Goal: Task Accomplishment & Management: Use online tool/utility

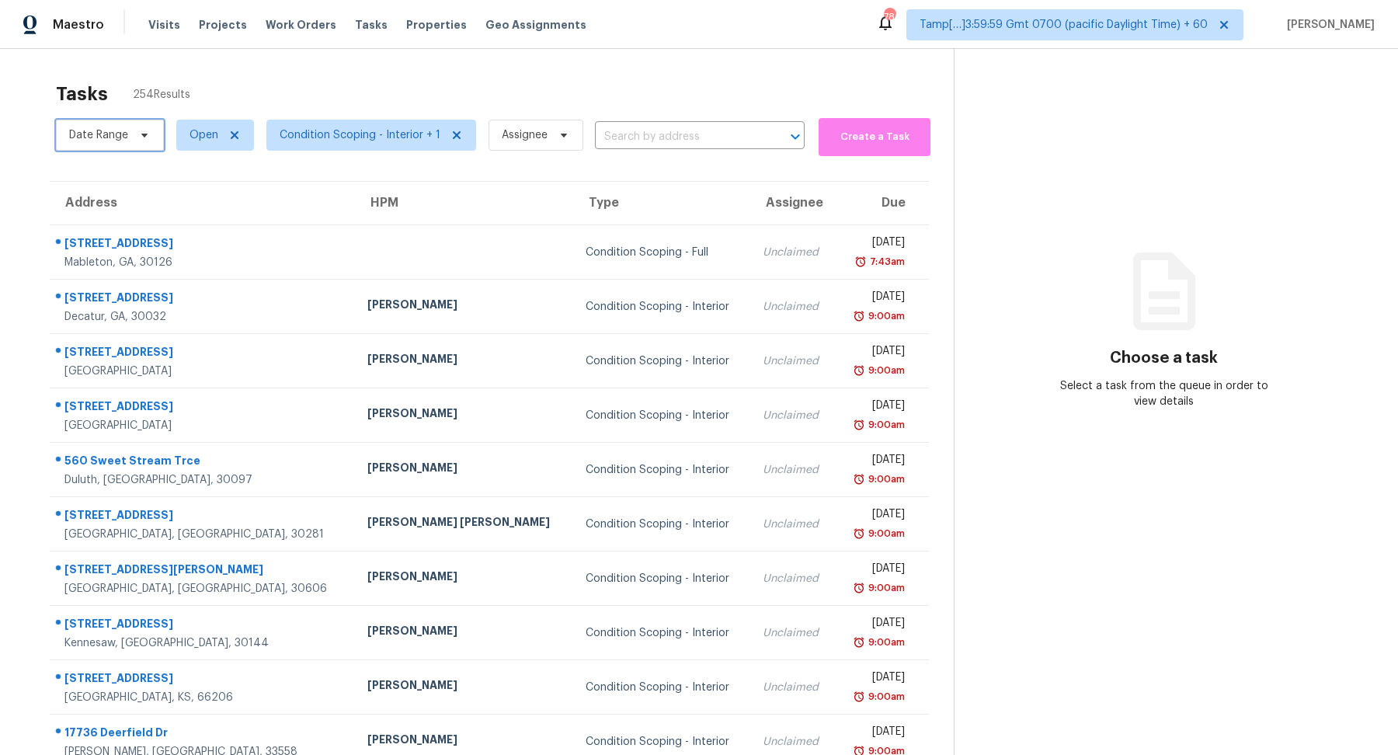
click at [92, 136] on span "Date Range" at bounding box center [98, 135] width 59 height 16
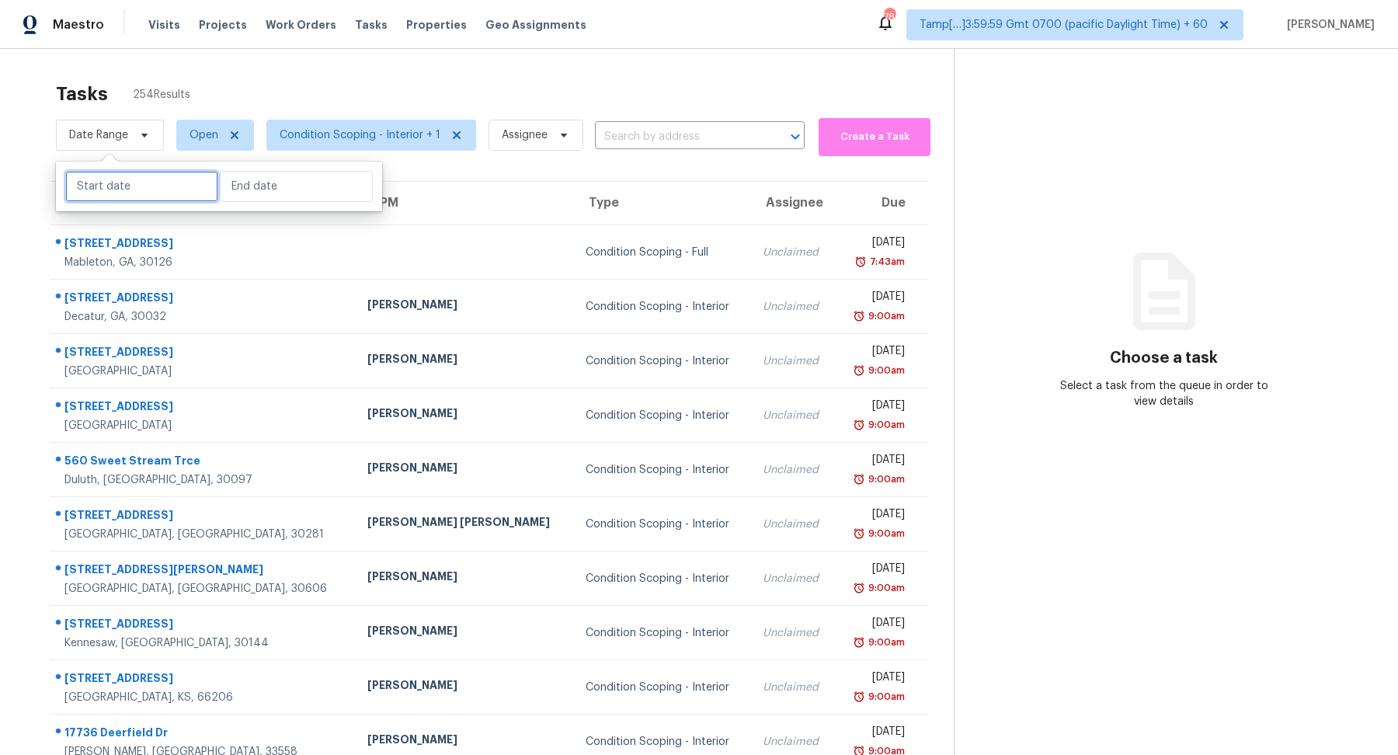
click at [115, 186] on input "text" at bounding box center [141, 186] width 153 height 31
select select "8"
select select "2025"
select select "9"
select select "2025"
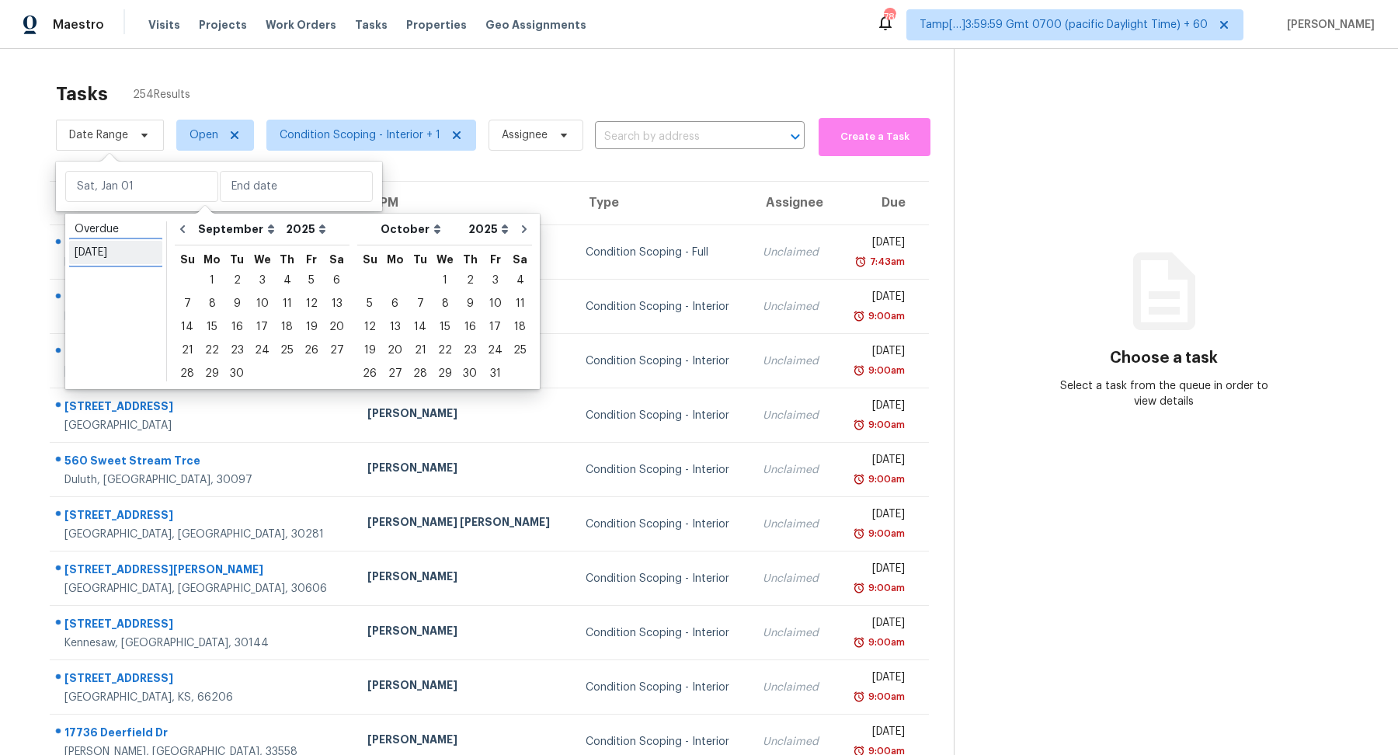
click at [130, 245] on div "[DATE]" at bounding box center [116, 253] width 82 height 16
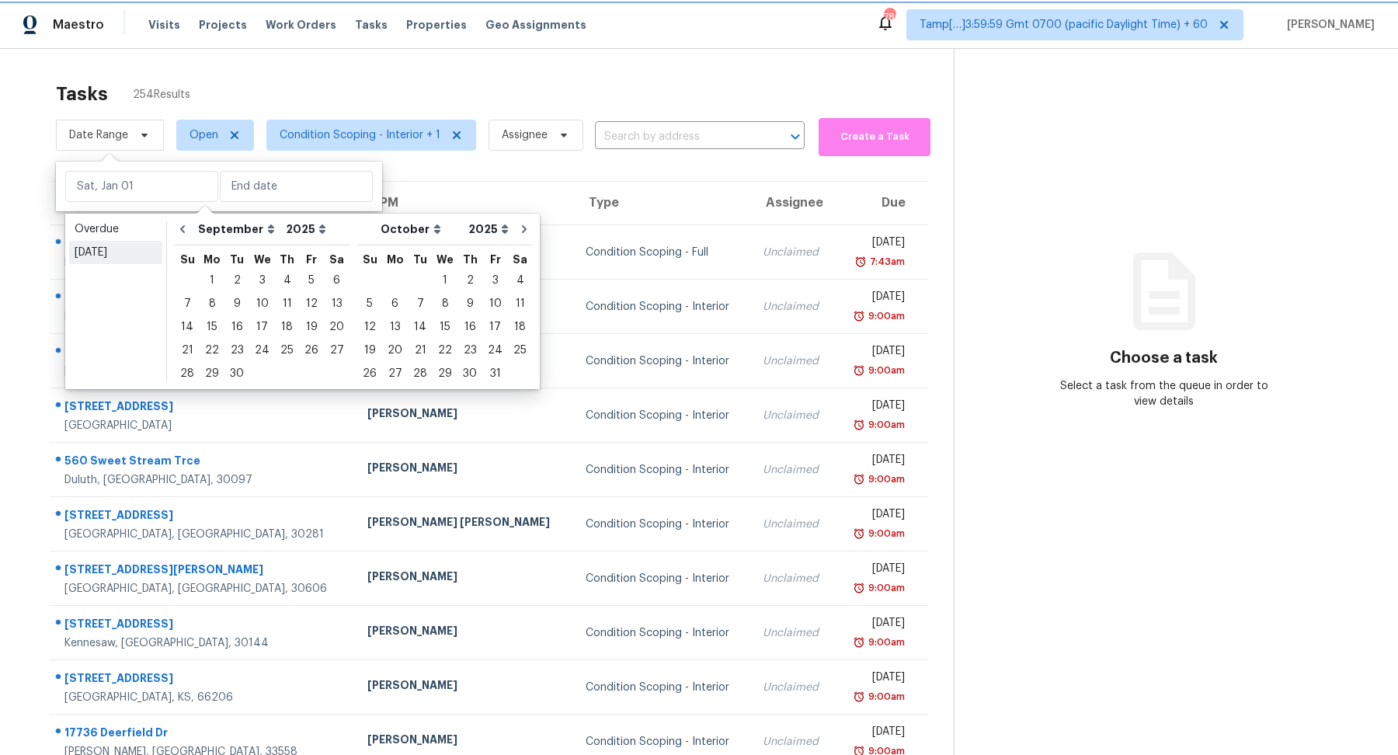
type input "[DATE]"
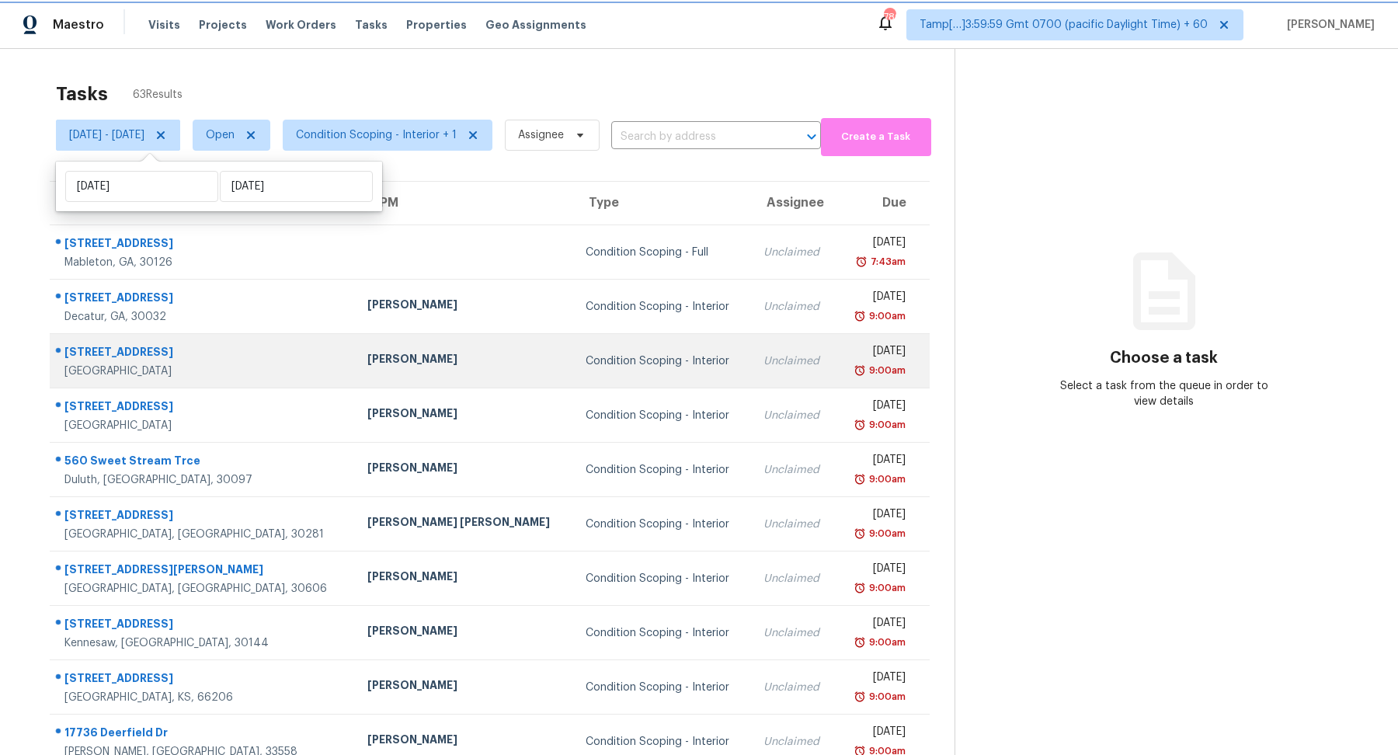
scroll to position [54, 0]
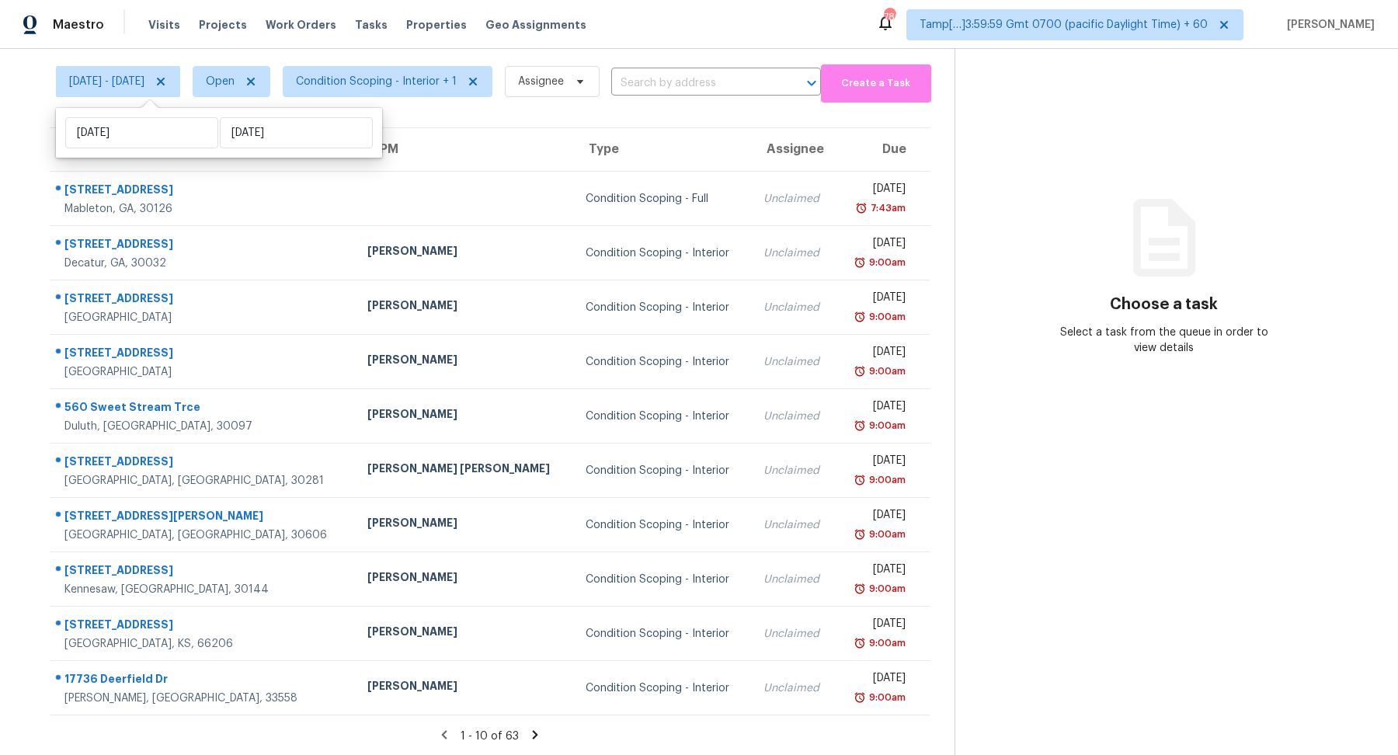
click at [538, 730] on icon at bounding box center [535, 734] width 5 height 9
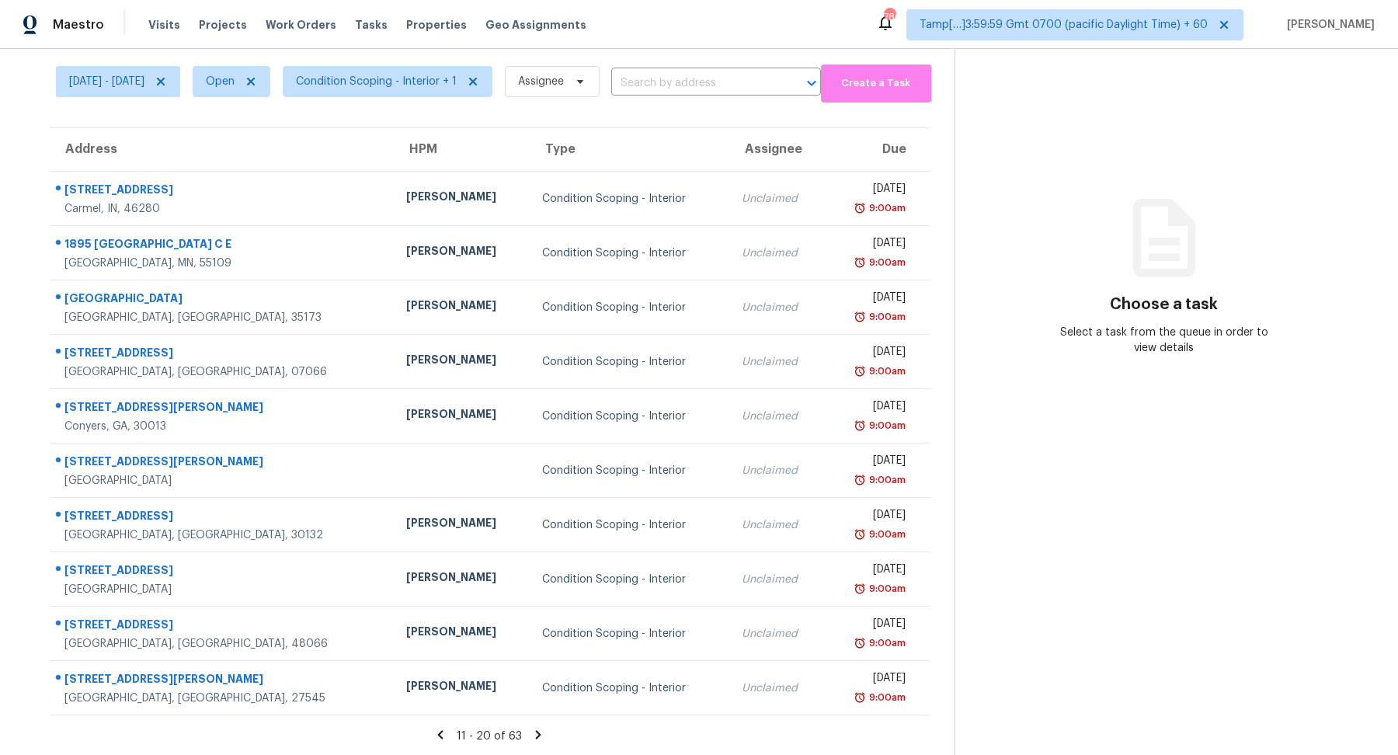
click at [540, 729] on icon at bounding box center [538, 735] width 14 height 14
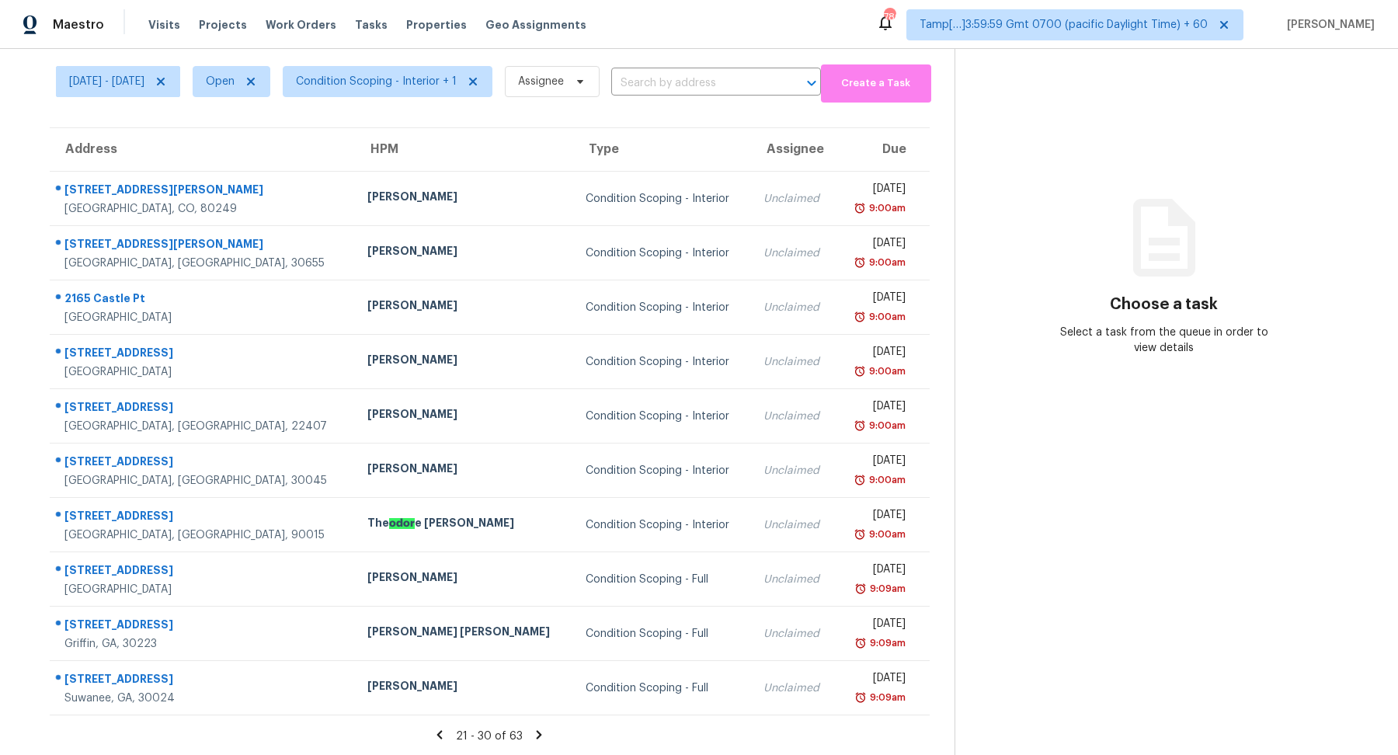
click at [540, 729] on icon at bounding box center [539, 735] width 14 height 14
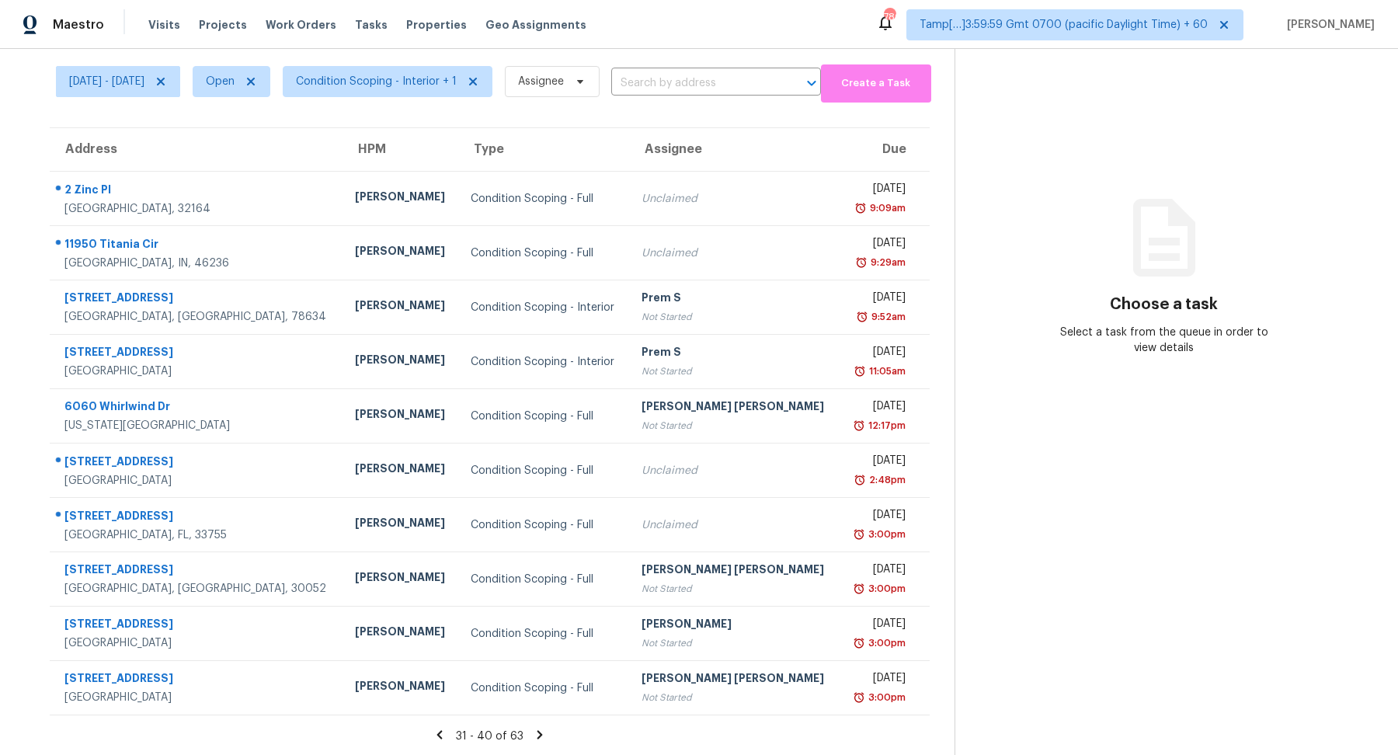
click at [540, 729] on icon at bounding box center [540, 735] width 14 height 14
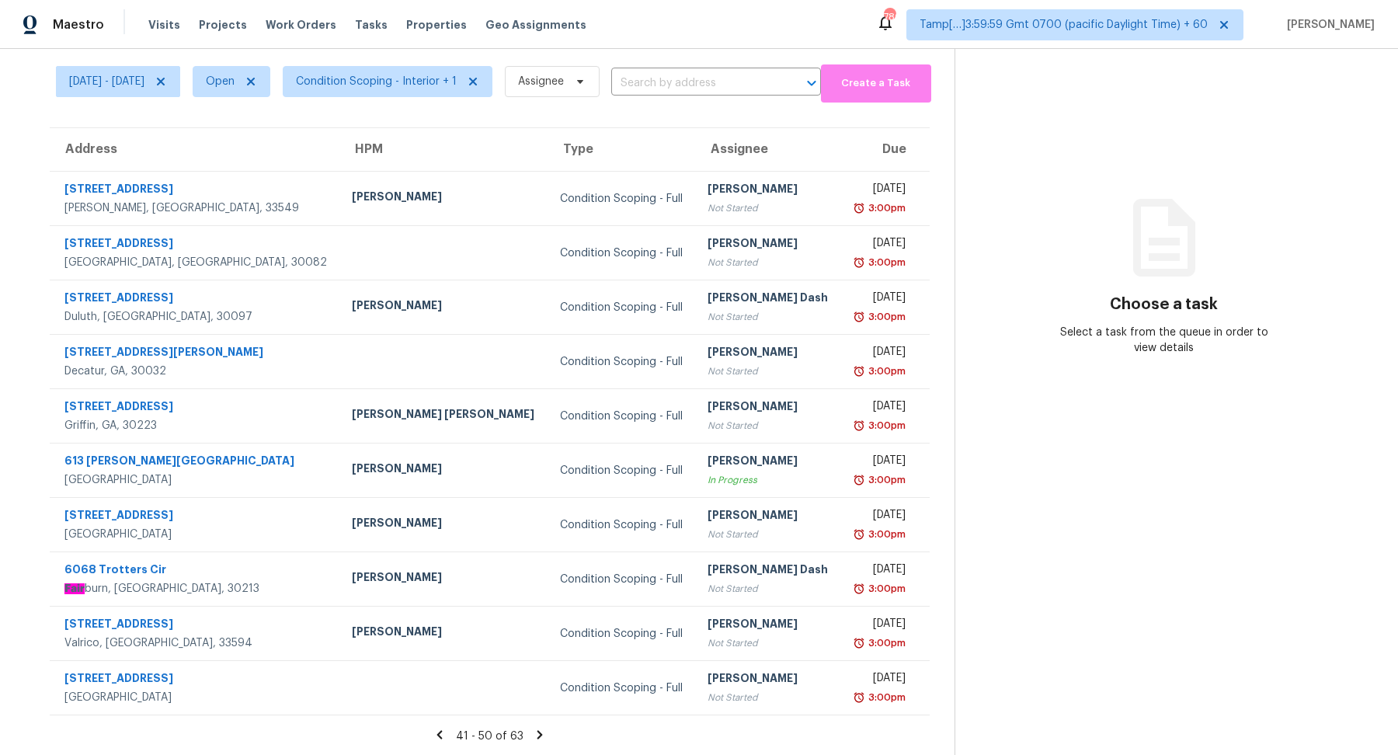
click at [540, 729] on icon at bounding box center [540, 735] width 14 height 14
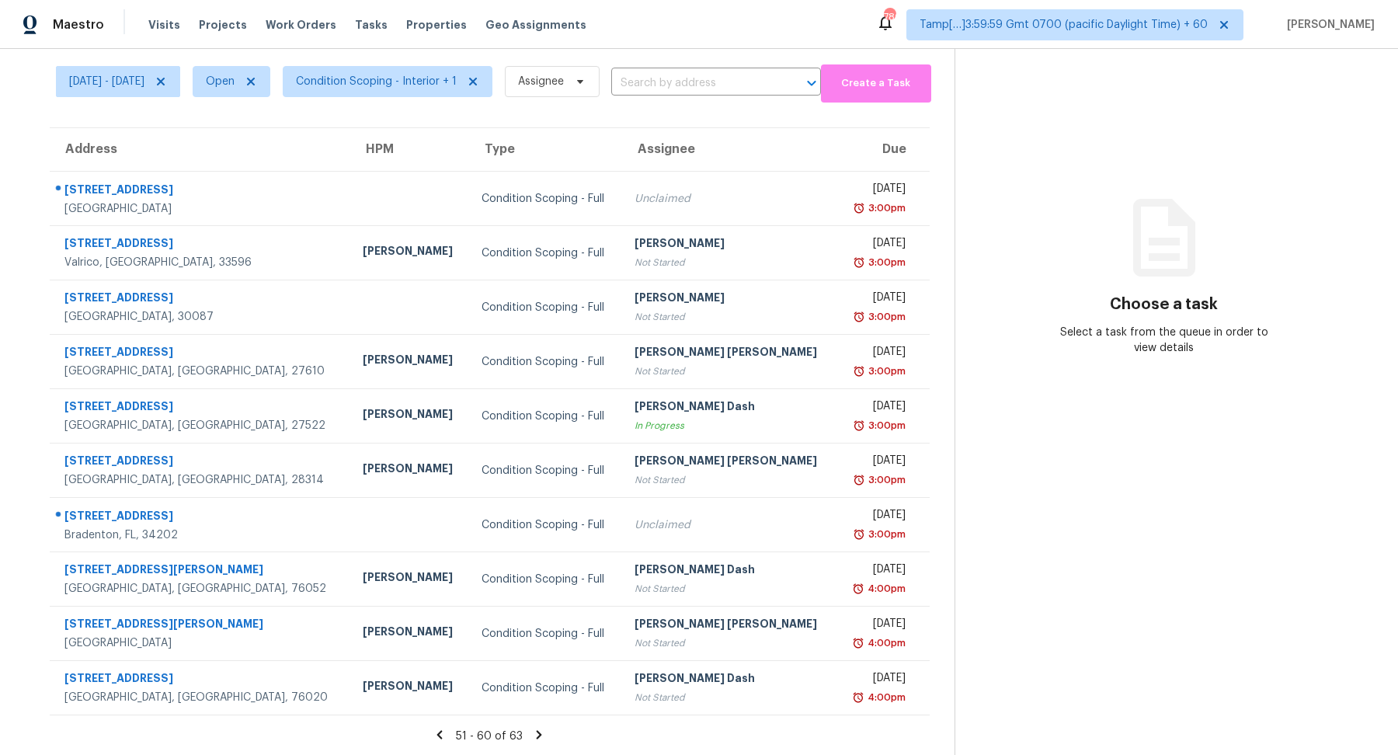
click at [540, 729] on icon at bounding box center [539, 735] width 14 height 14
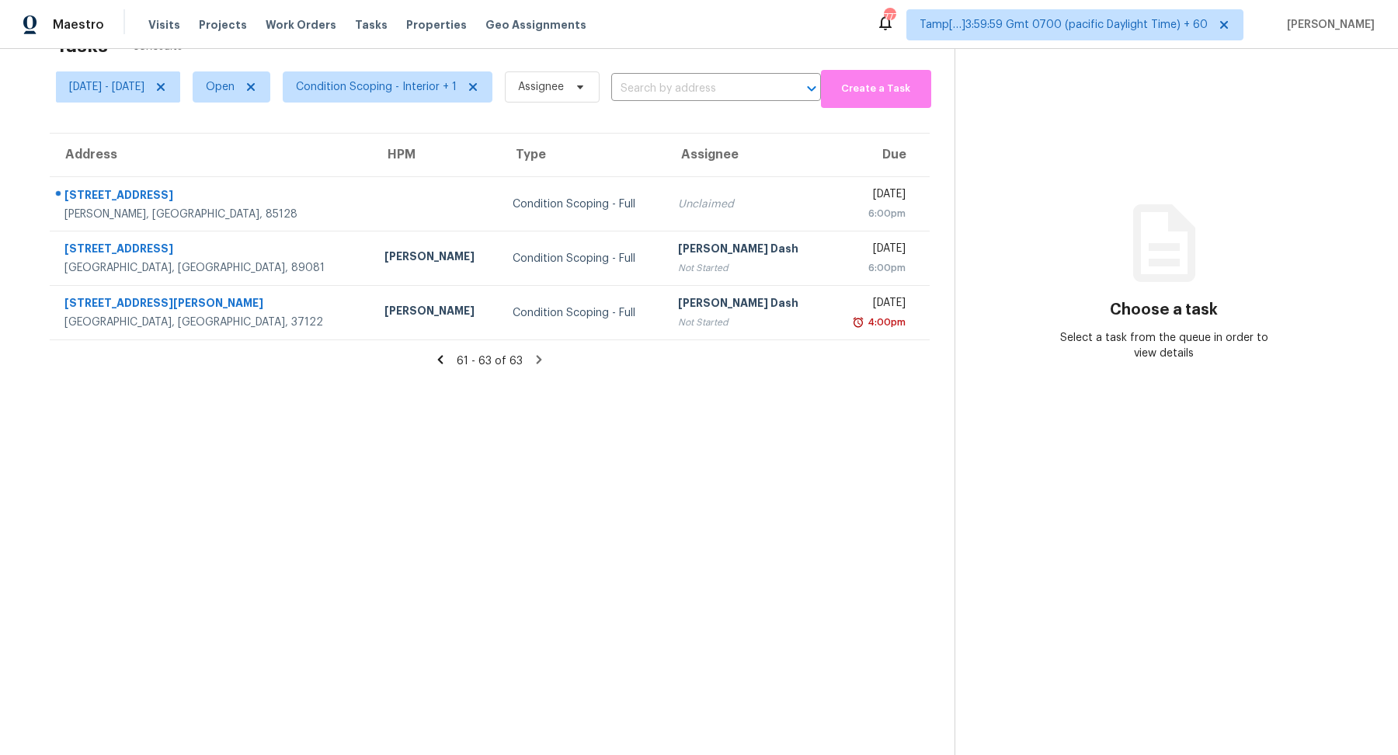
scroll to position [0, 0]
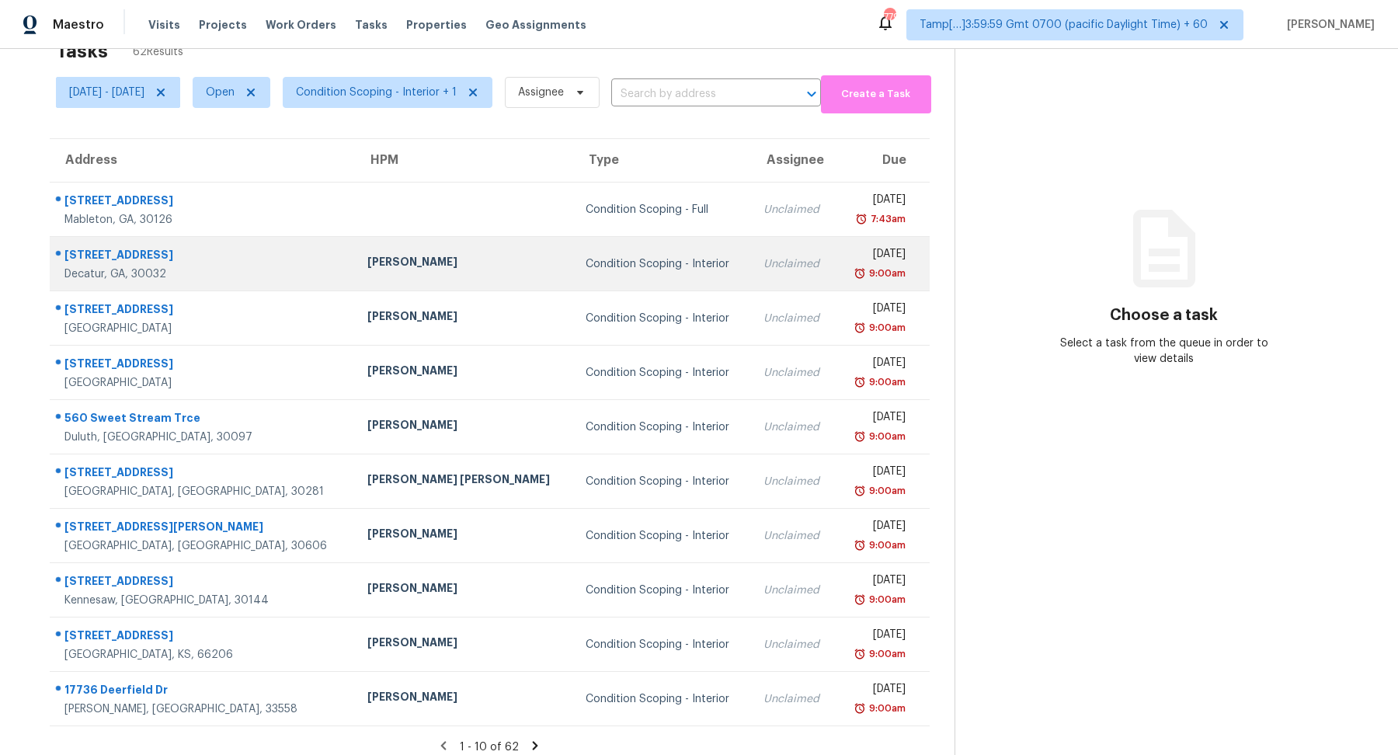
scroll to position [54, 0]
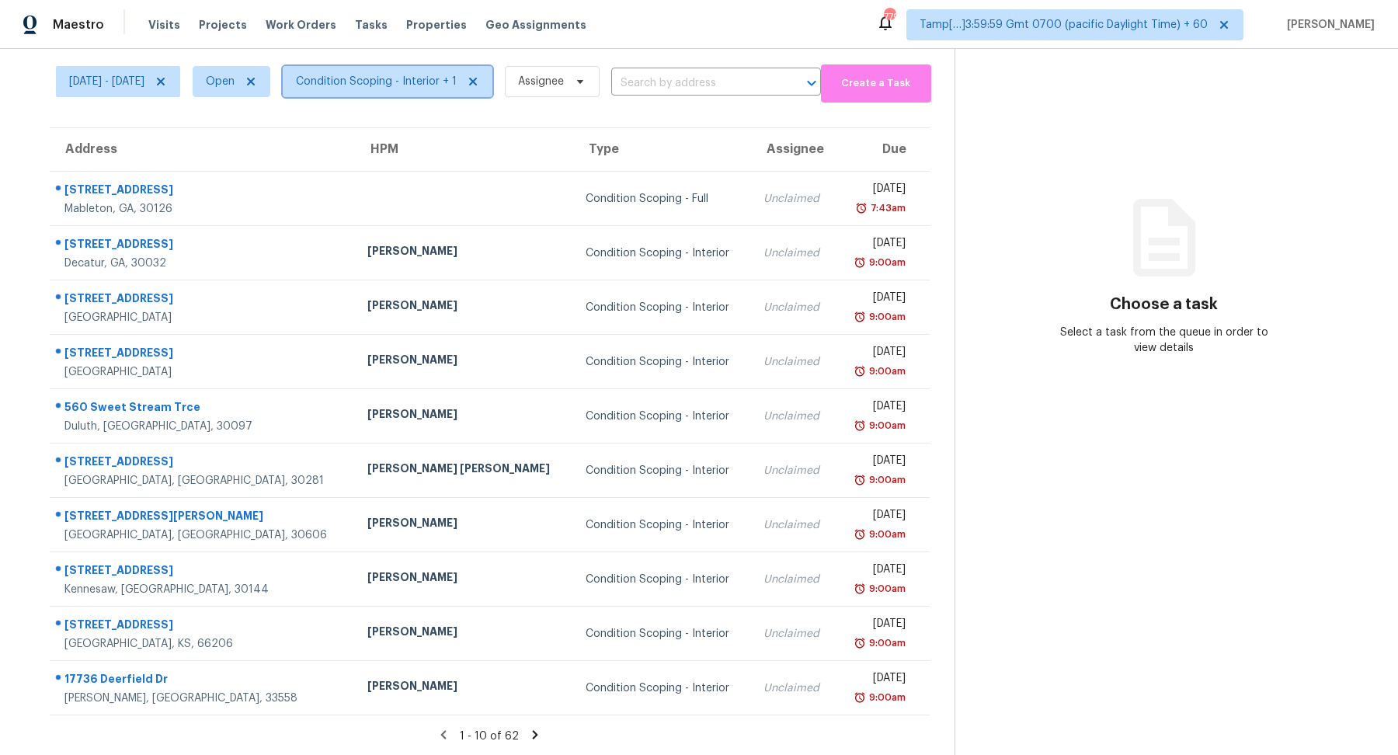
click at [437, 90] on span "Condition Scoping - Interior + 1" at bounding box center [388, 81] width 210 height 31
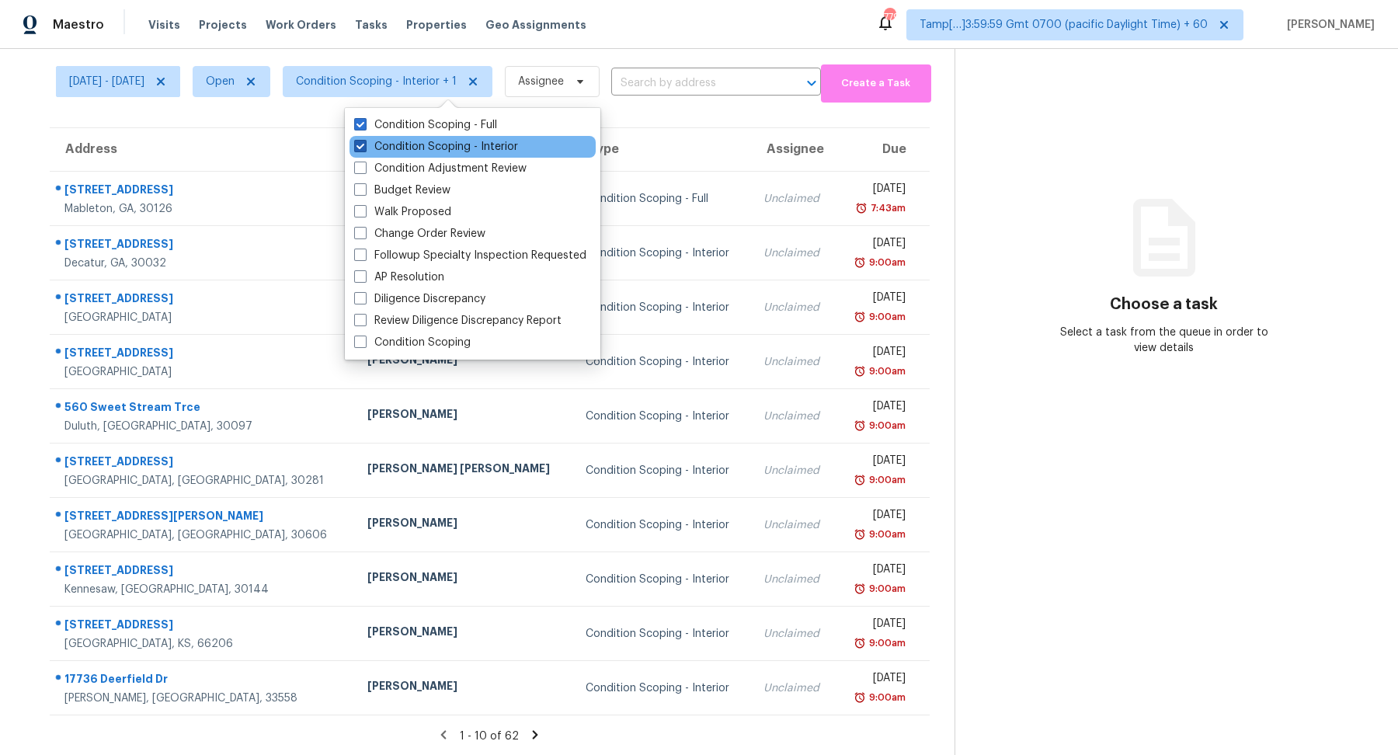
click at [457, 145] on label "Condition Scoping - Interior" at bounding box center [436, 147] width 164 height 16
click at [364, 145] on input "Condition Scoping - Interior" at bounding box center [359, 144] width 10 height 10
checkbox input "false"
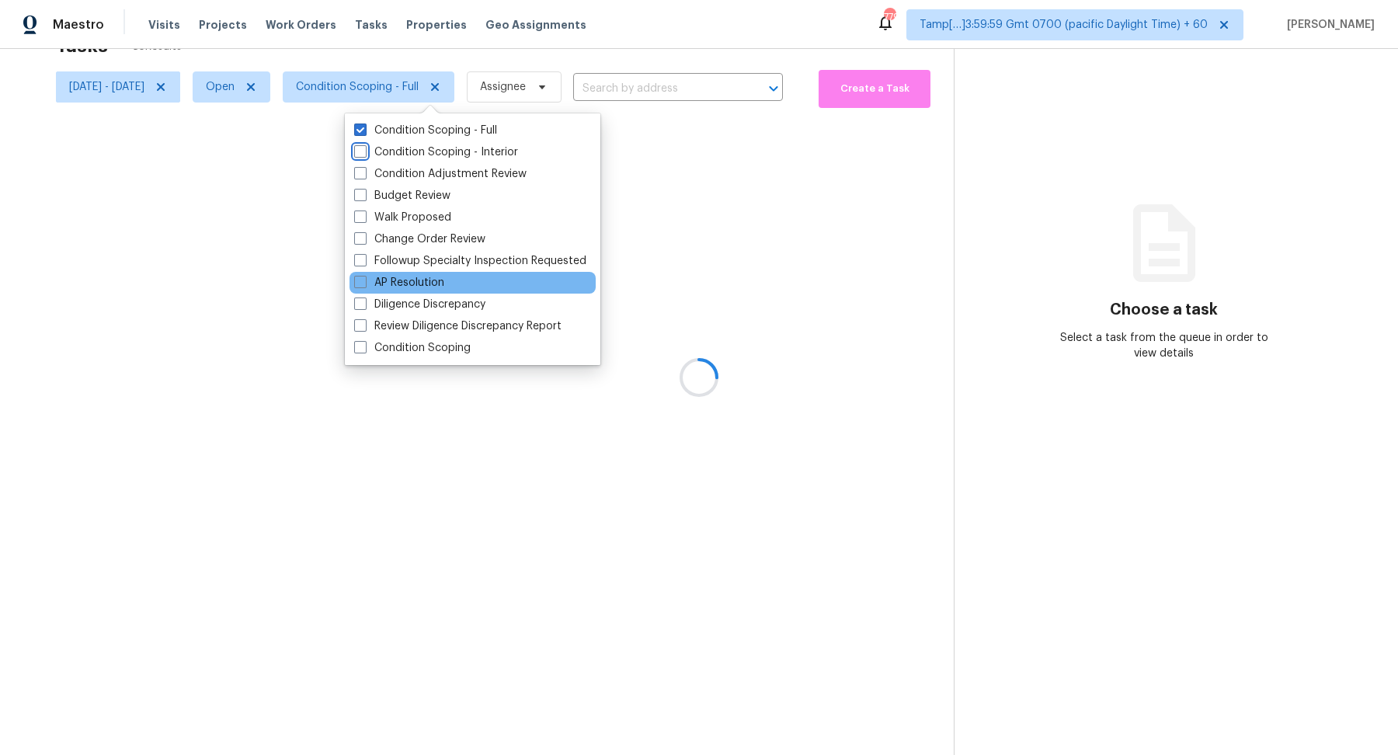
scroll to position [54, 0]
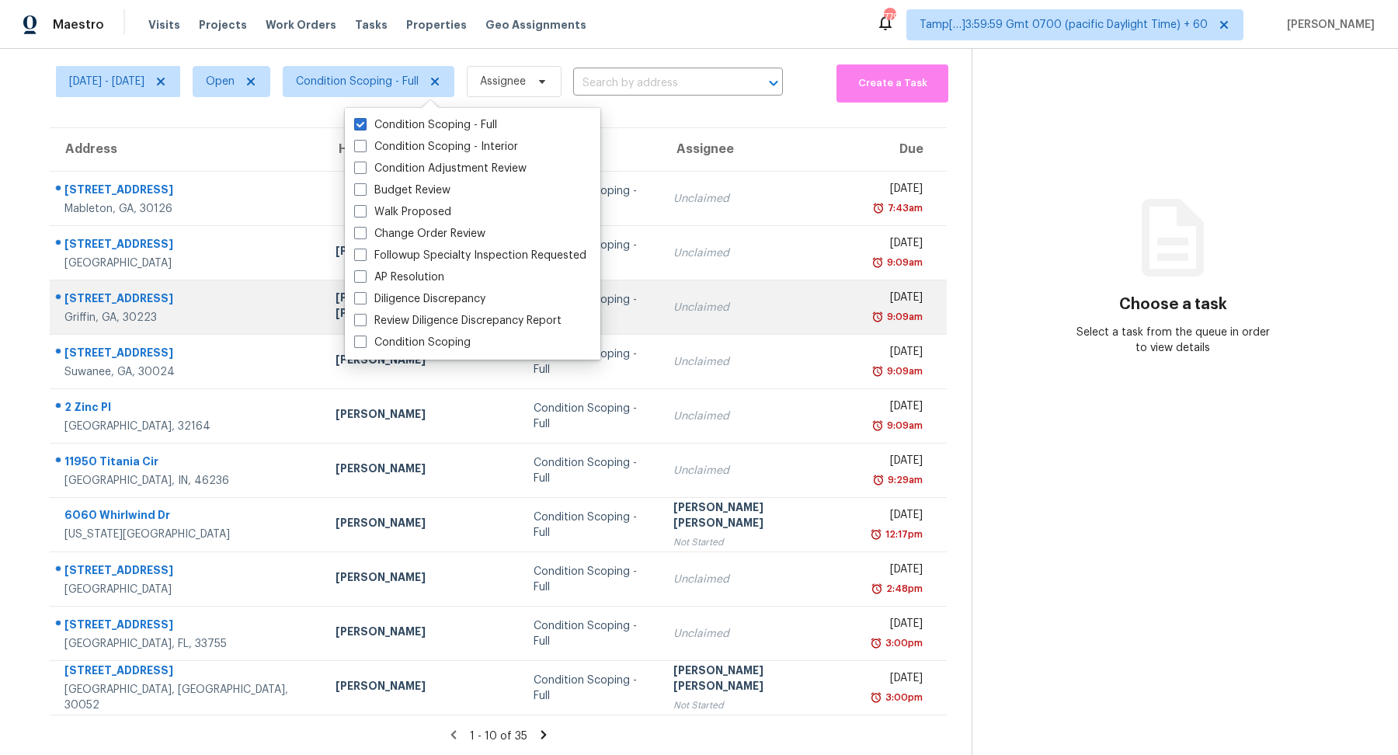
click at [859, 283] on td "Mon, Sep 8th 2025 9:09am" at bounding box center [903, 307] width 88 height 54
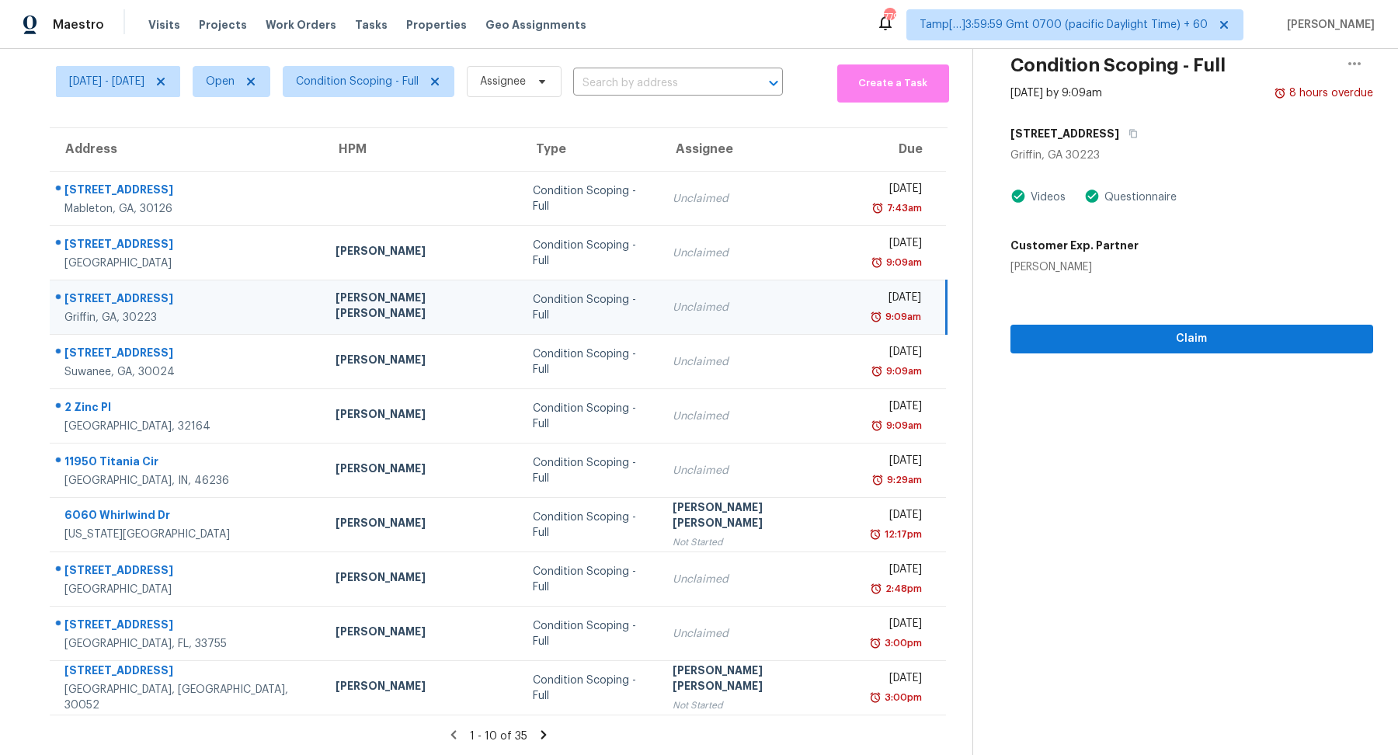
click at [544, 737] on icon at bounding box center [544, 735] width 14 height 14
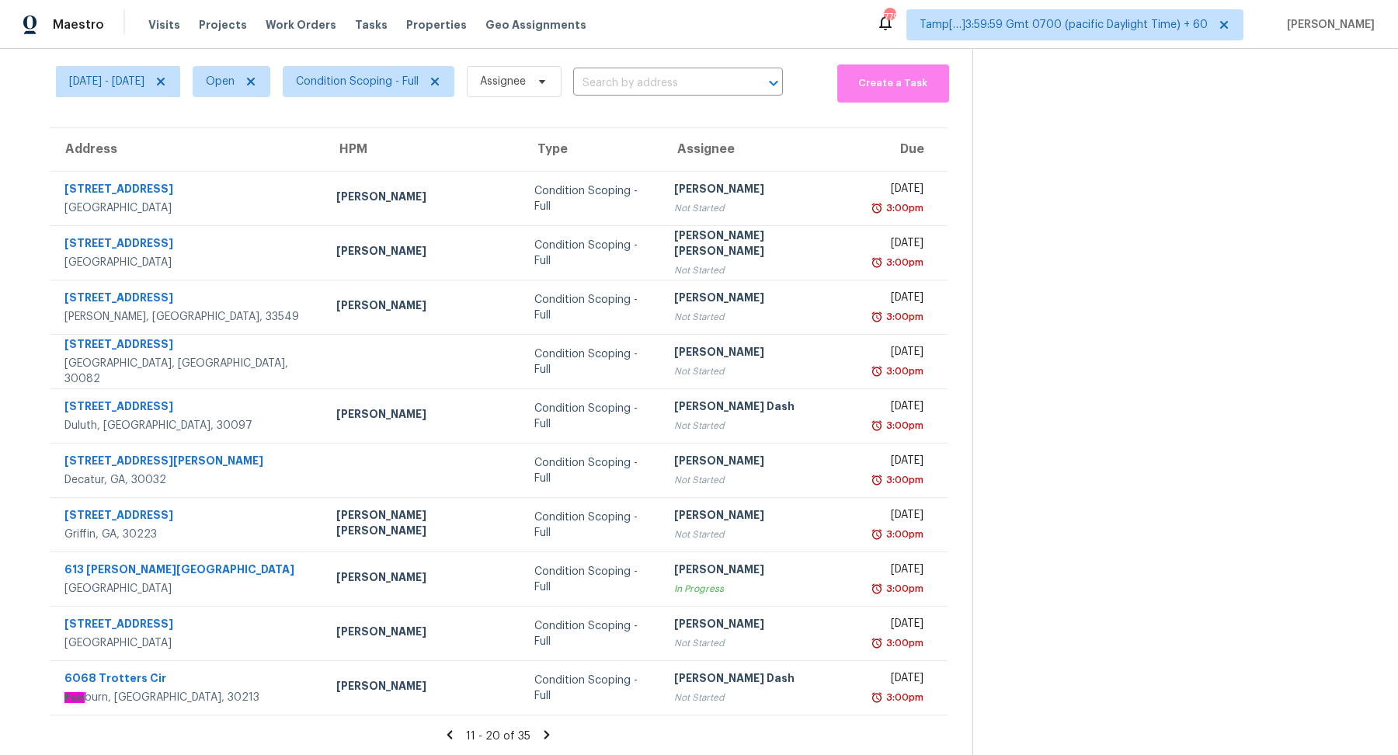
click at [544, 737] on icon at bounding box center [547, 735] width 14 height 14
